Goal: Transaction & Acquisition: Purchase product/service

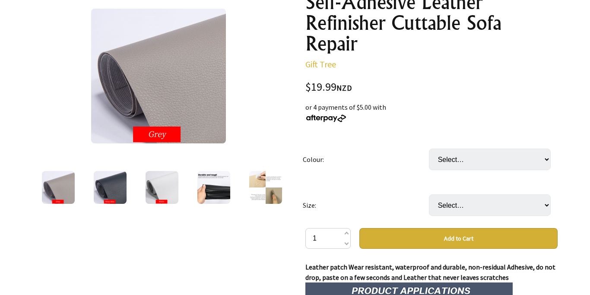
scroll to position [120, 0]
click at [429, 148] on select "Select… Dark brown White Navy blue Black Grey Burgundy khaki Light brown Dark […" at bounding box center [490, 159] width 122 height 22
select select "Black"
click option "Black" at bounding box center [0, 0] width 0 height 0
click at [429, 194] on select "Select… 50x50cm 50x137cm (+ $15.00)" at bounding box center [490, 205] width 122 height 22
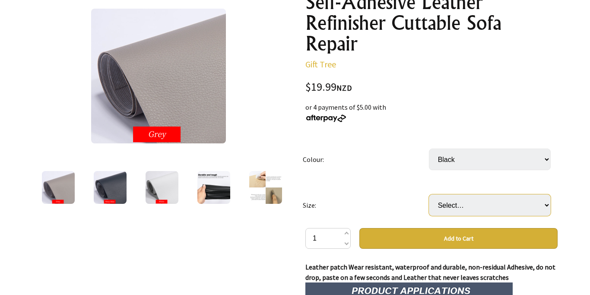
select select "50x50cm"
click option "50x50cm" at bounding box center [0, 0] width 0 height 0
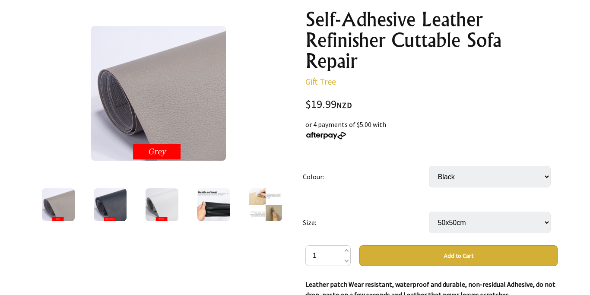
scroll to position [106, 0]
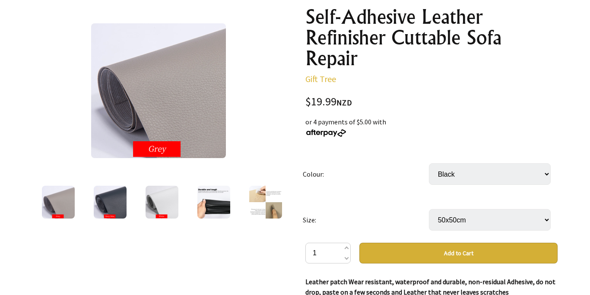
click at [217, 203] on img at bounding box center [213, 202] width 33 height 33
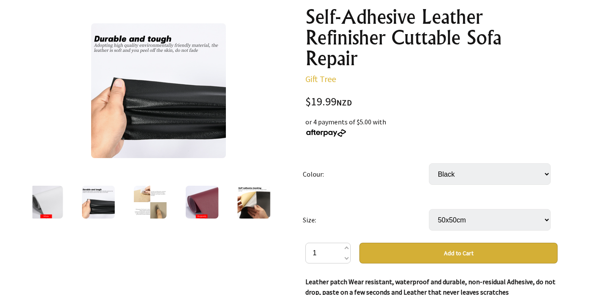
click at [251, 202] on img at bounding box center [253, 202] width 33 height 33
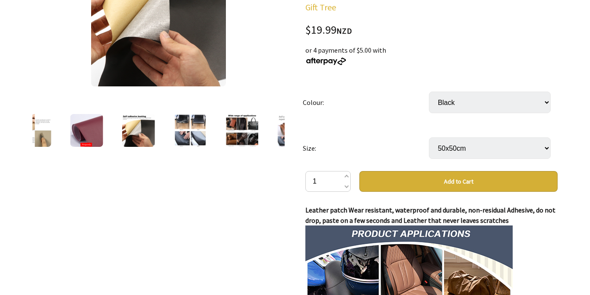
scroll to position [185, 0]
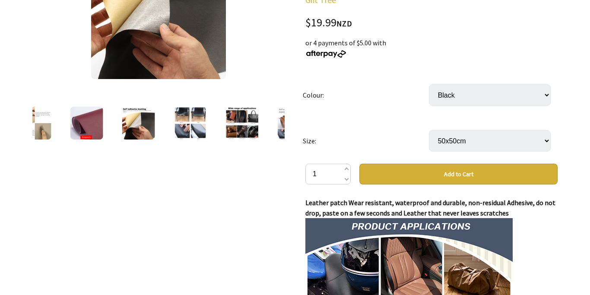
click at [466, 173] on button "Add to Cart" at bounding box center [458, 174] width 198 height 21
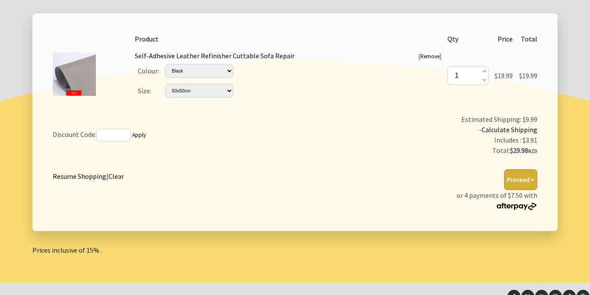
scroll to position [167, 0]
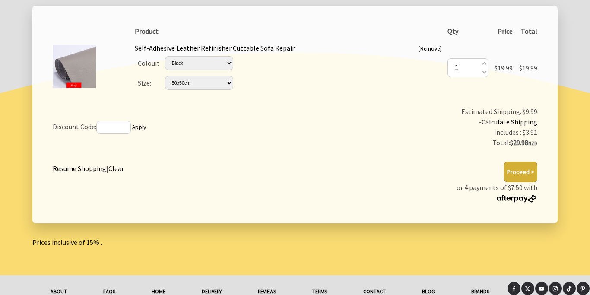
click at [95, 168] on link "Resume Shopping" at bounding box center [80, 168] width 54 height 9
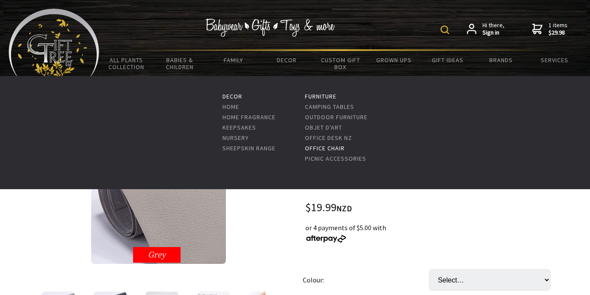
click at [326, 147] on link "Office Chair" at bounding box center [325, 148] width 40 height 8
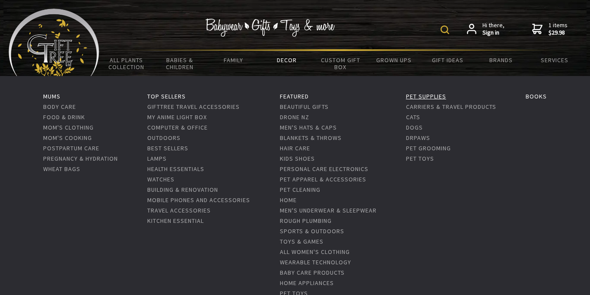
click at [437, 96] on link "Pet Supplies" at bounding box center [426, 96] width 40 height 8
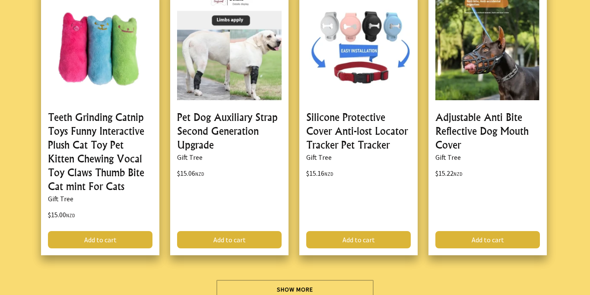
scroll to position [2655, 0]
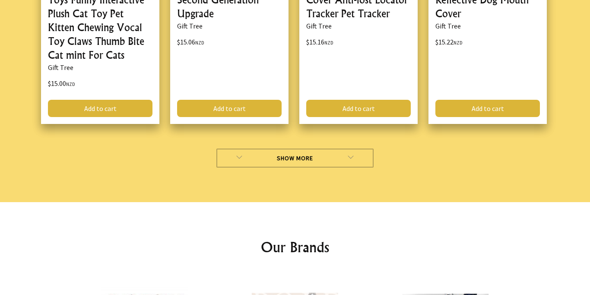
click at [300, 158] on link "Show More" at bounding box center [295, 157] width 158 height 19
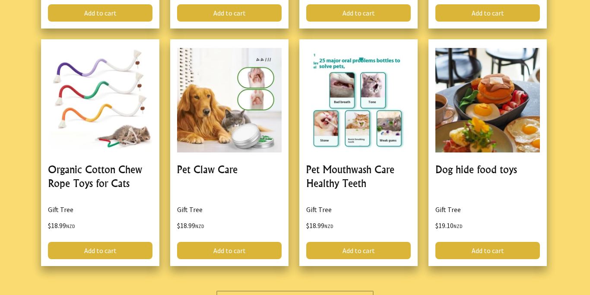
scroll to position [5161, 0]
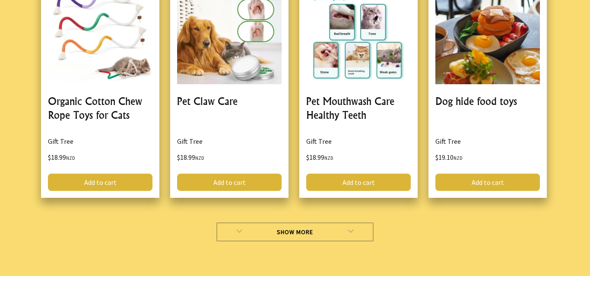
click at [304, 222] on link "Show More" at bounding box center [295, 231] width 158 height 19
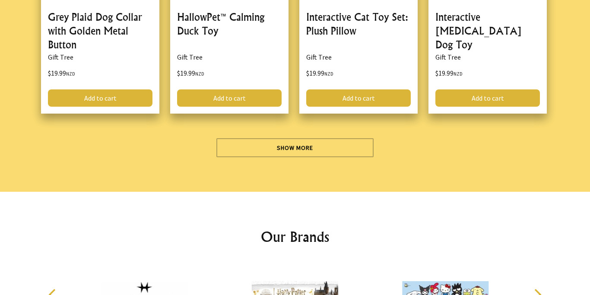
scroll to position [8061, 0]
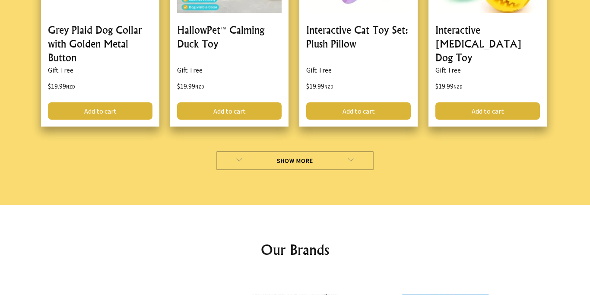
click at [288, 151] on link "Show More" at bounding box center [295, 160] width 158 height 19
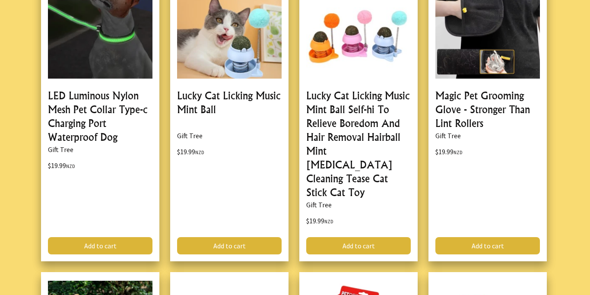
scroll to position [8621, 0]
